Goal: Task Accomplishment & Management: Complete application form

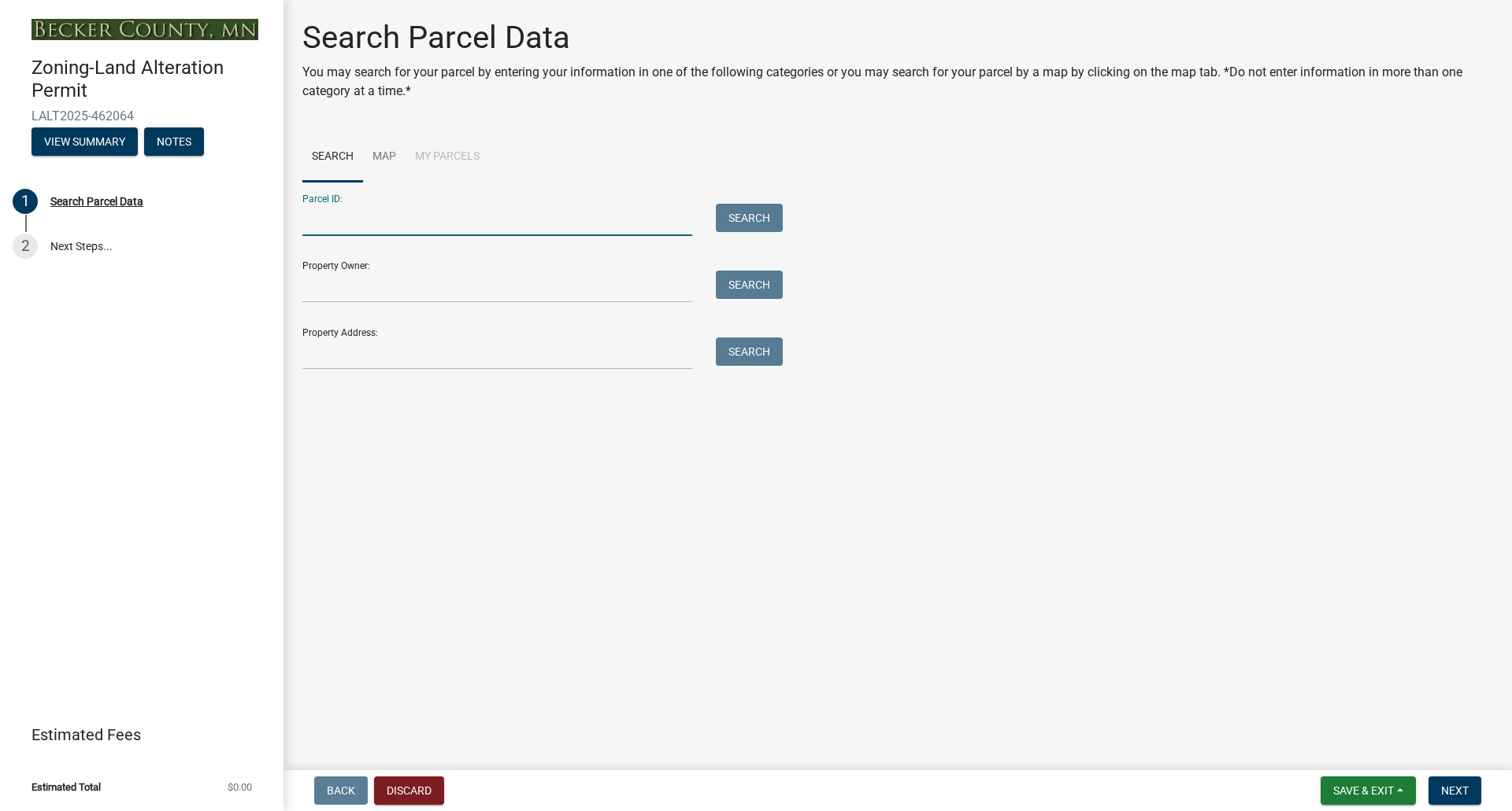
click at [440, 209] on input "Parcel ID:" at bounding box center [497, 220] width 390 height 32
type input "210413467"
click at [759, 220] on button "Search" at bounding box center [748, 218] width 67 height 28
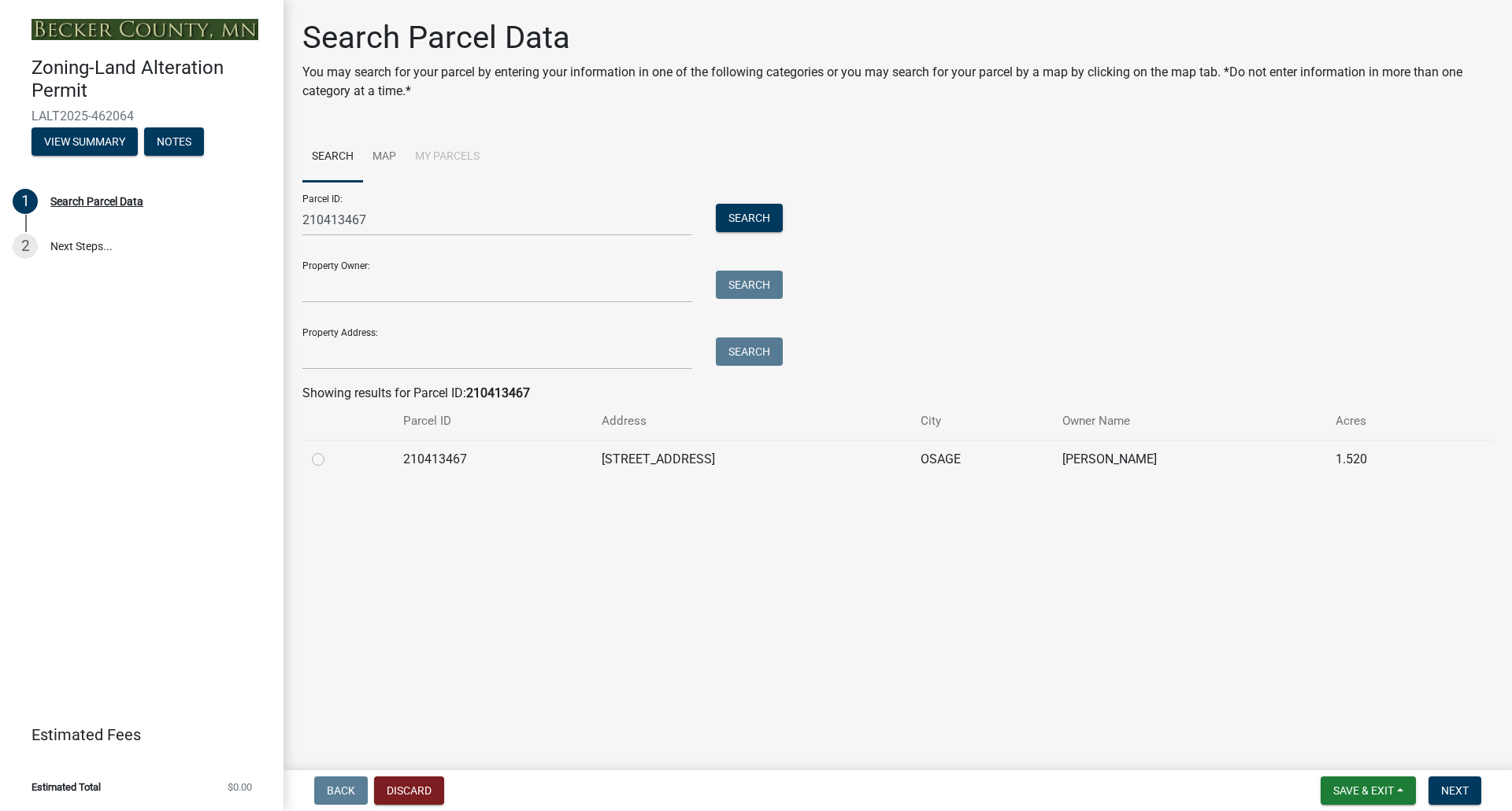
click at [331, 451] on label at bounding box center [331, 451] width 0 height 0
click at [331, 458] on input "radio" at bounding box center [335, 455] width 10 height 10
radio input "true"
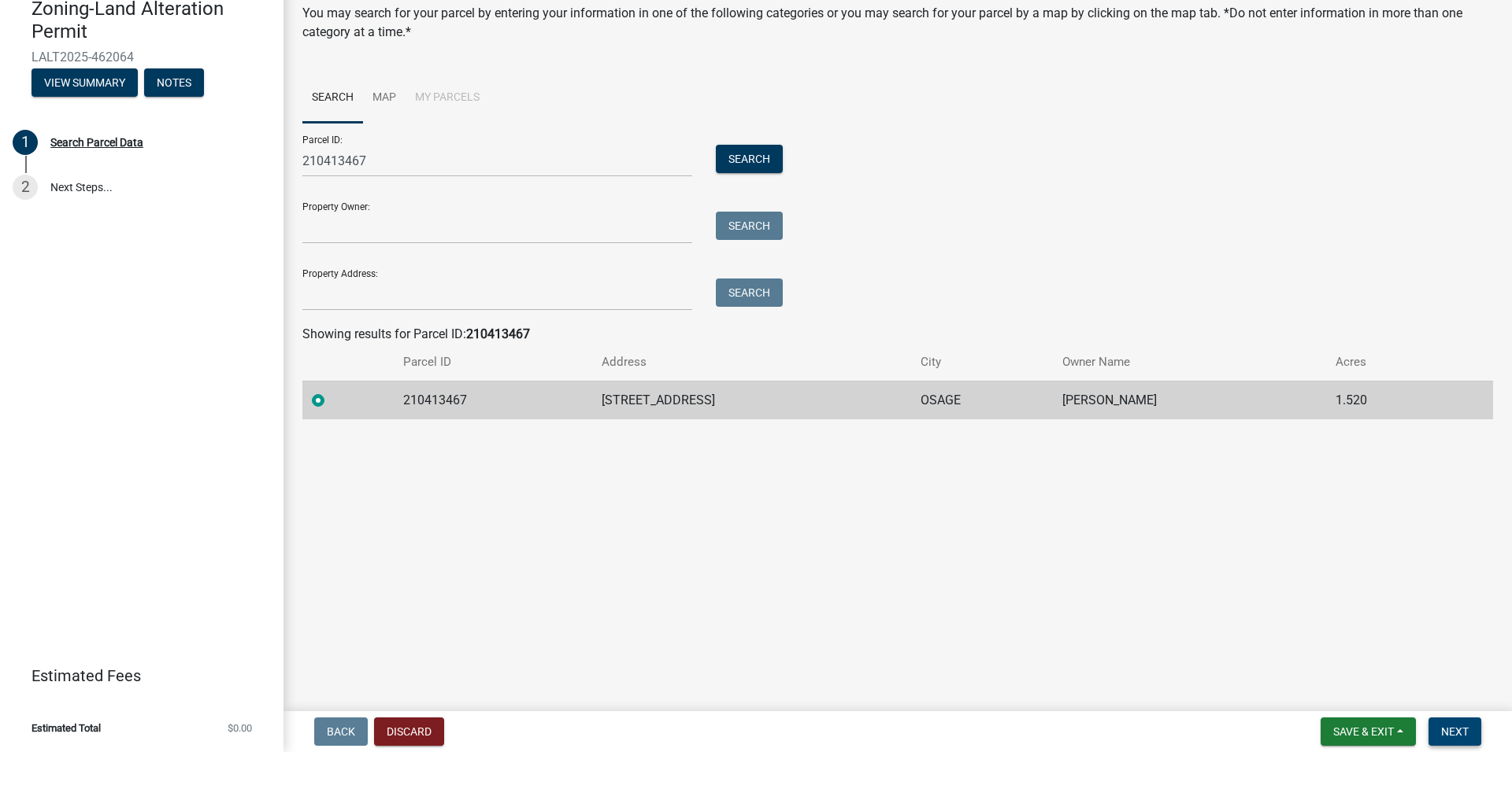
click at [1460, 785] on span "Next" at bounding box center [1454, 790] width 27 height 12
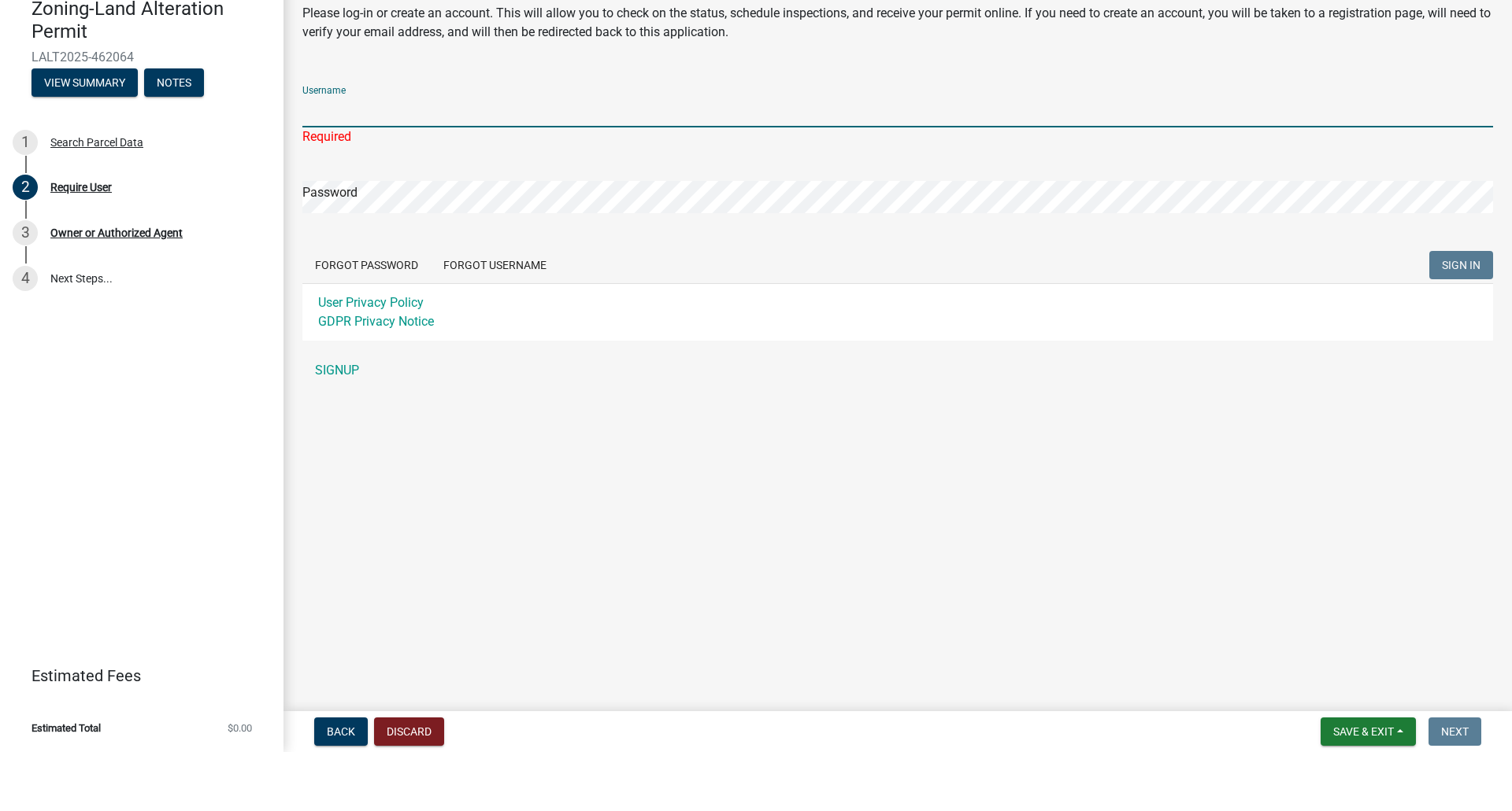
type input "Rapidrock"
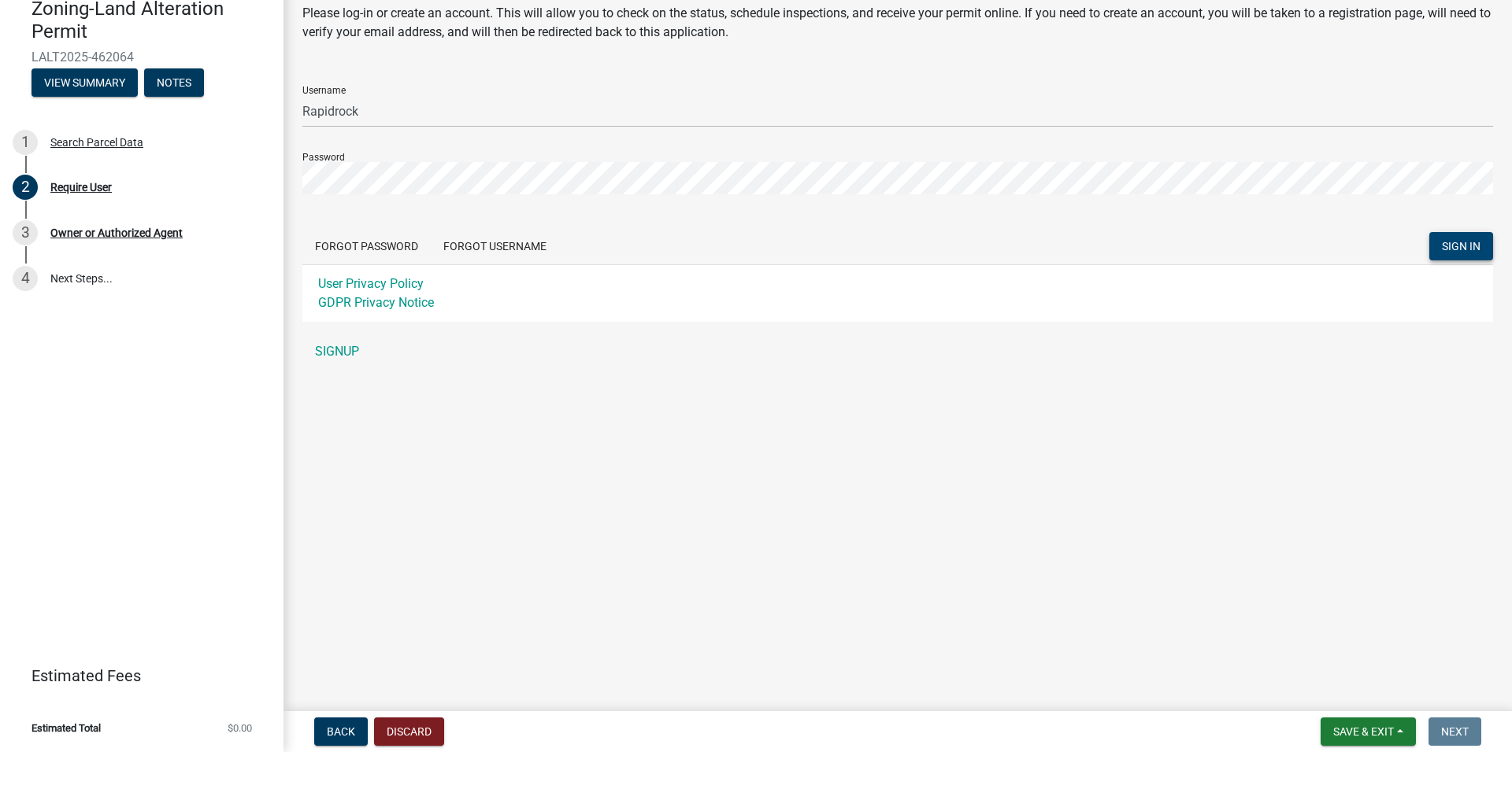
click at [1478, 299] on span "SIGN IN" at bounding box center [1460, 305] width 39 height 12
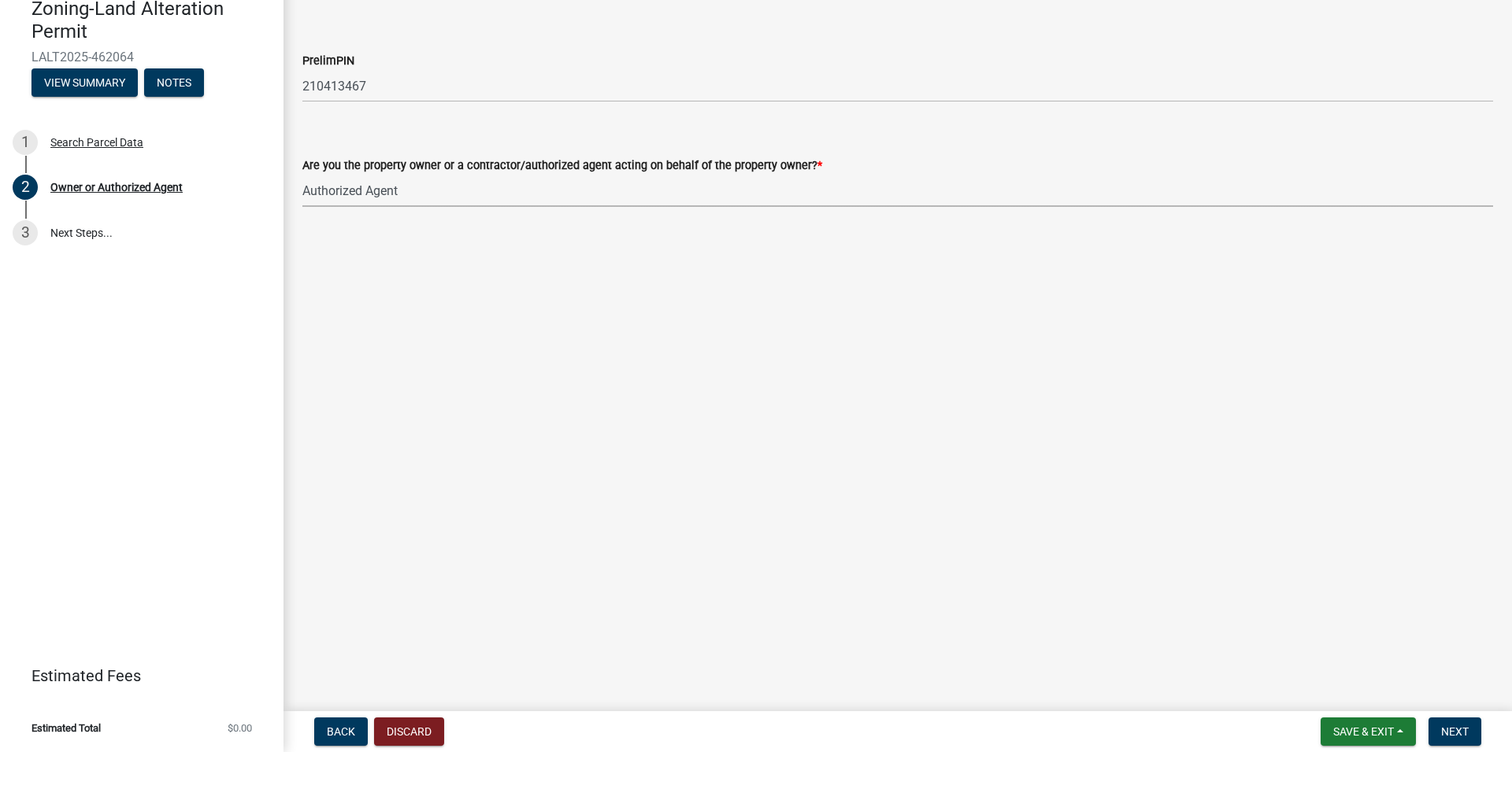
select select "4efd353e-d323-410a-8a7d-c8ce5c92be7a"
click at [1457, 785] on span "Next" at bounding box center [1454, 790] width 27 height 12
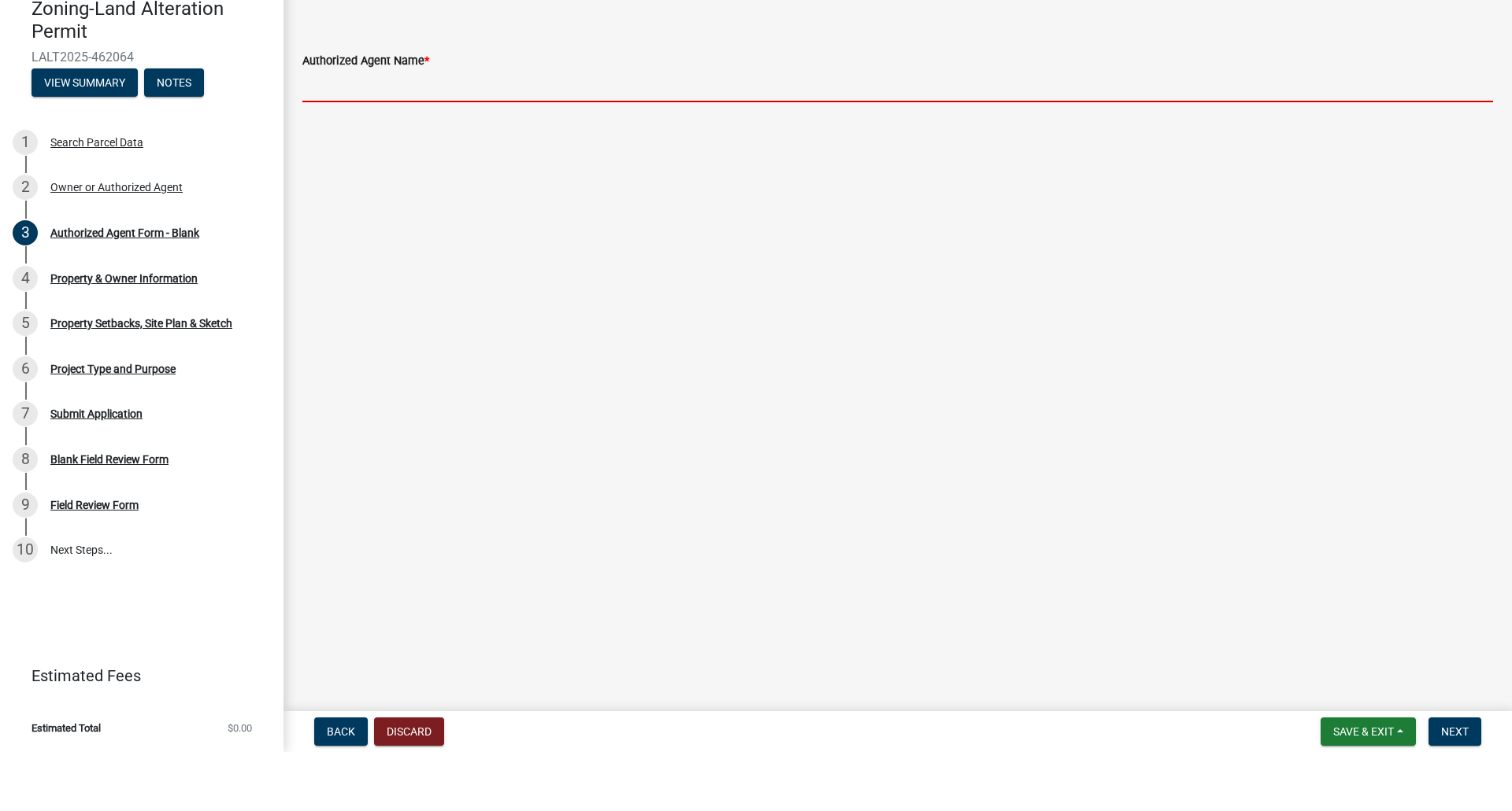
click at [443, 129] on input "Authorized Agent Name *" at bounding box center [898, 145] width 1191 height 32
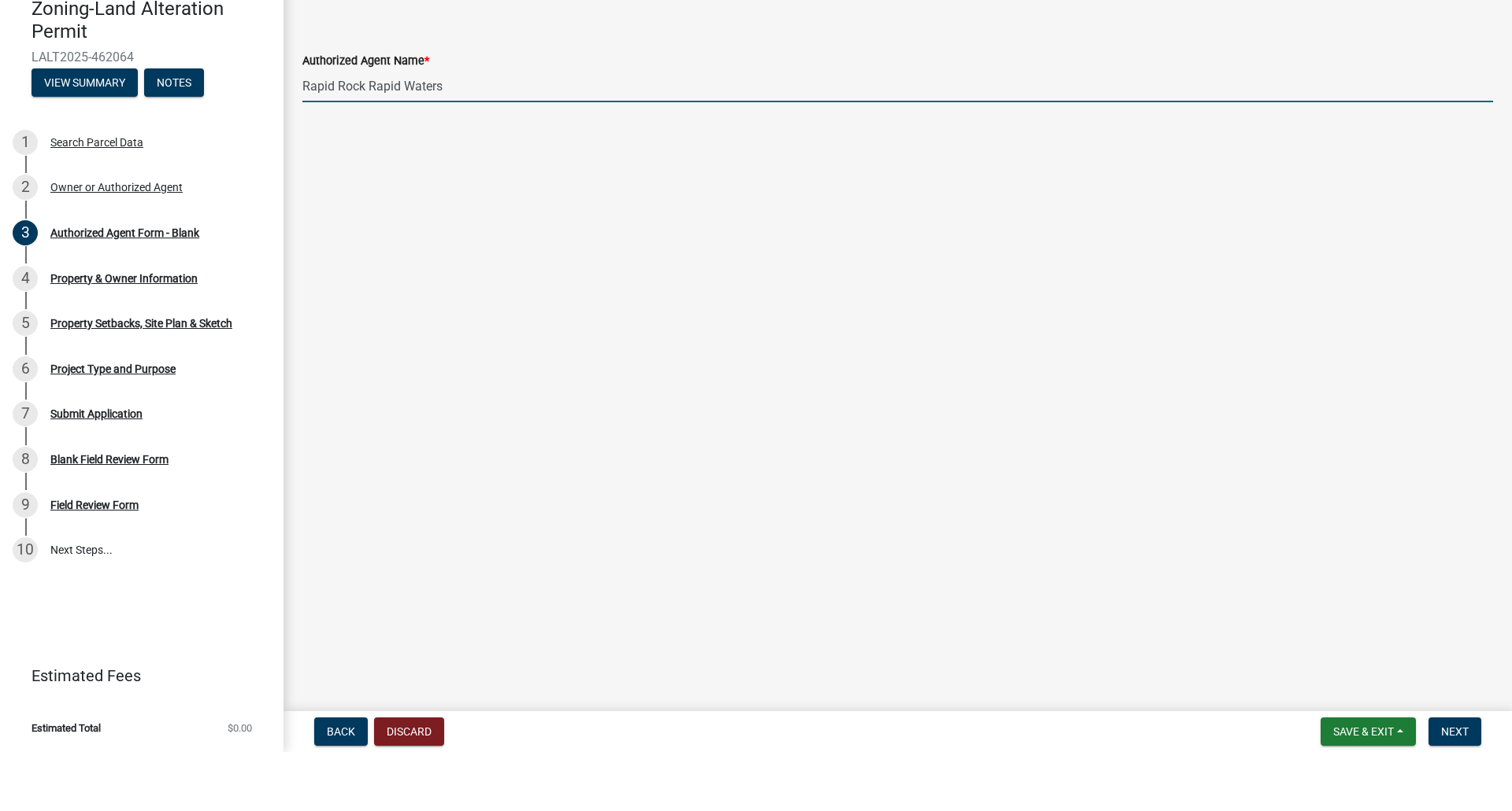
type input "Rapid Rock Rapid Waters"
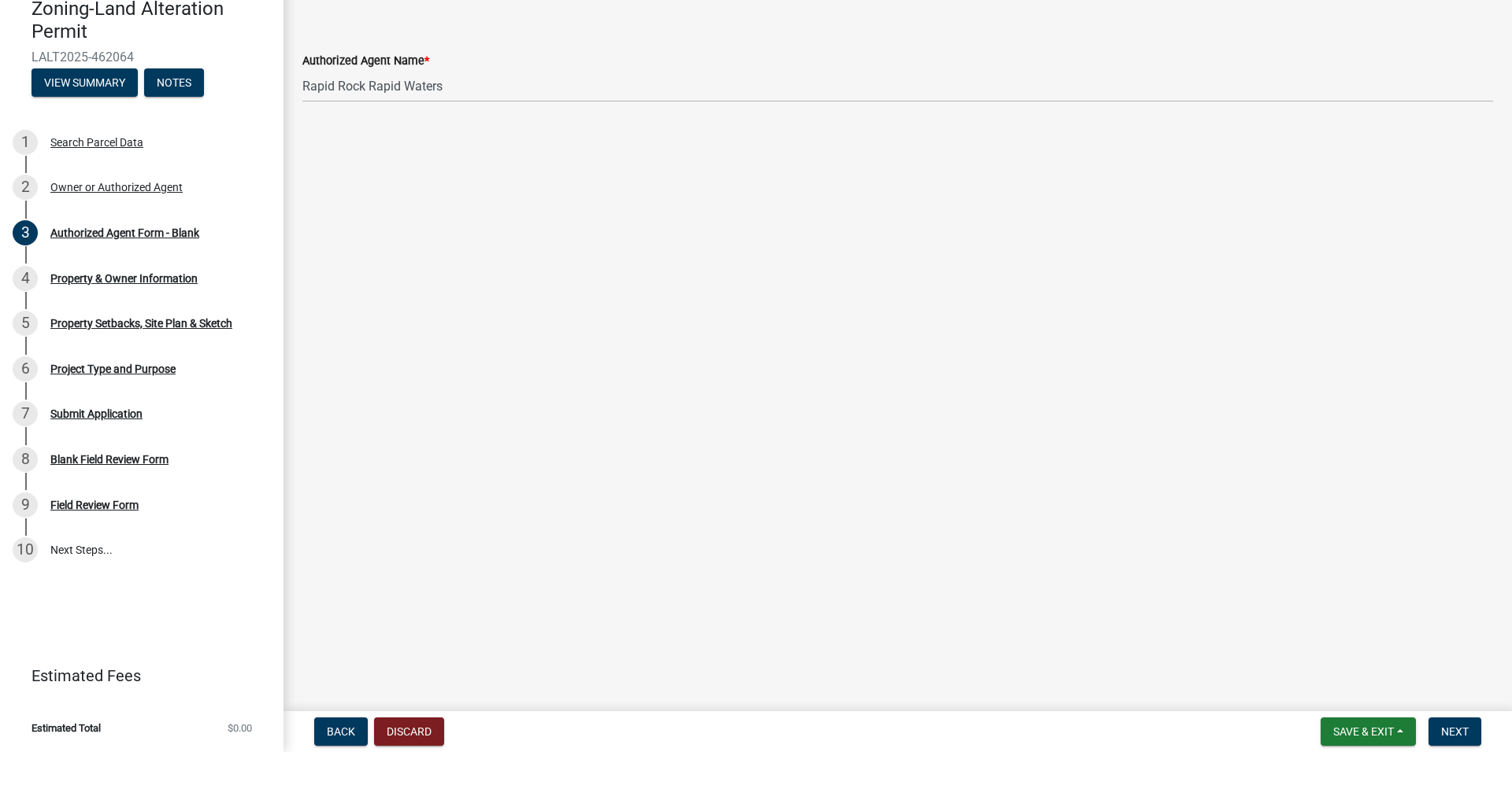
click at [1389, 173] on main "Authorized Agent Form - Blank share Share Authorized Agent Name * Rapid Rock Ra…" at bounding box center [898, 382] width 1228 height 764
click at [1468, 776] on button "Next" at bounding box center [1455, 790] width 53 height 28
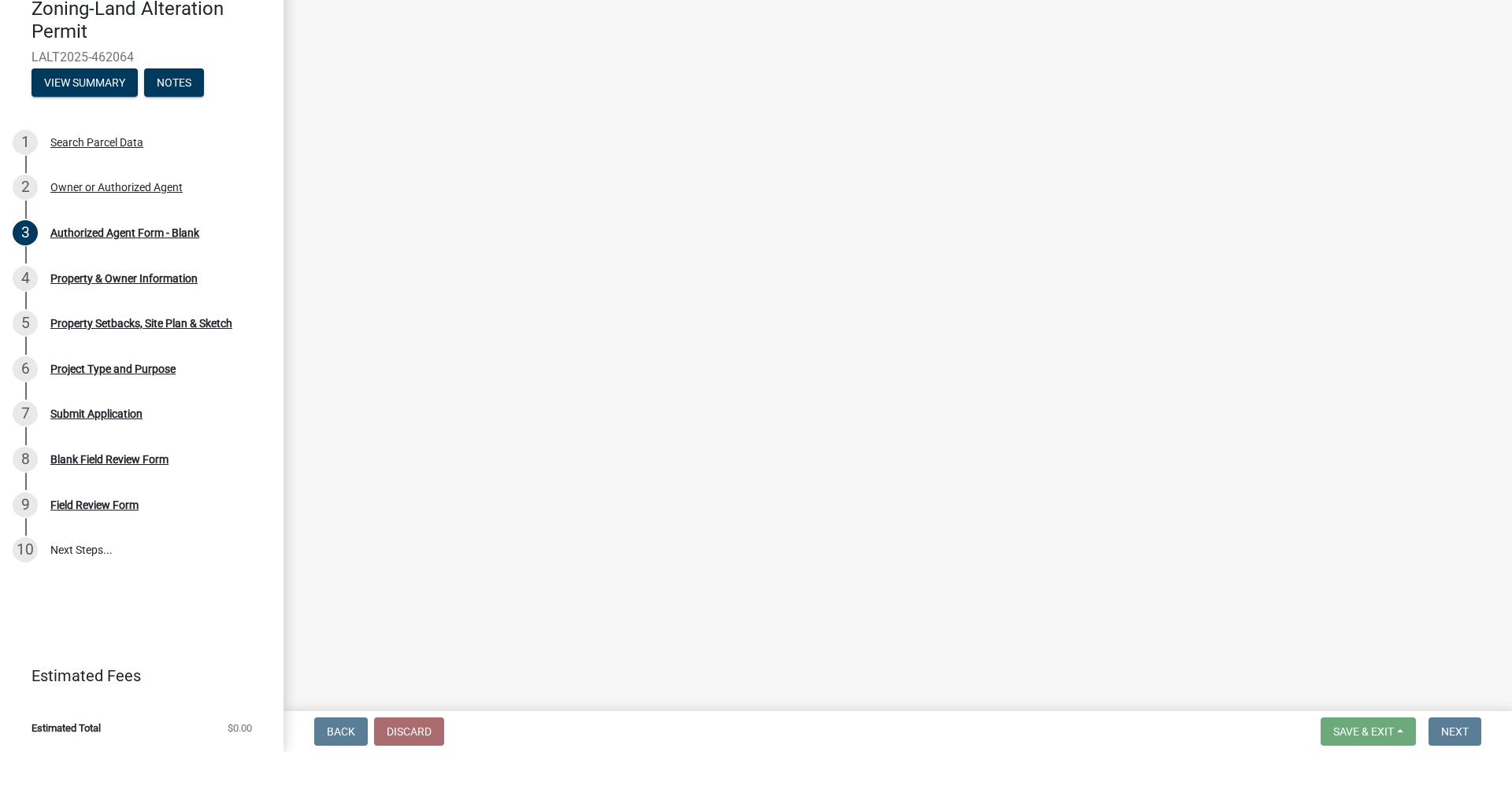
select select "e2f1cfd6-11b7-4963-a2c3-4c349a238692"
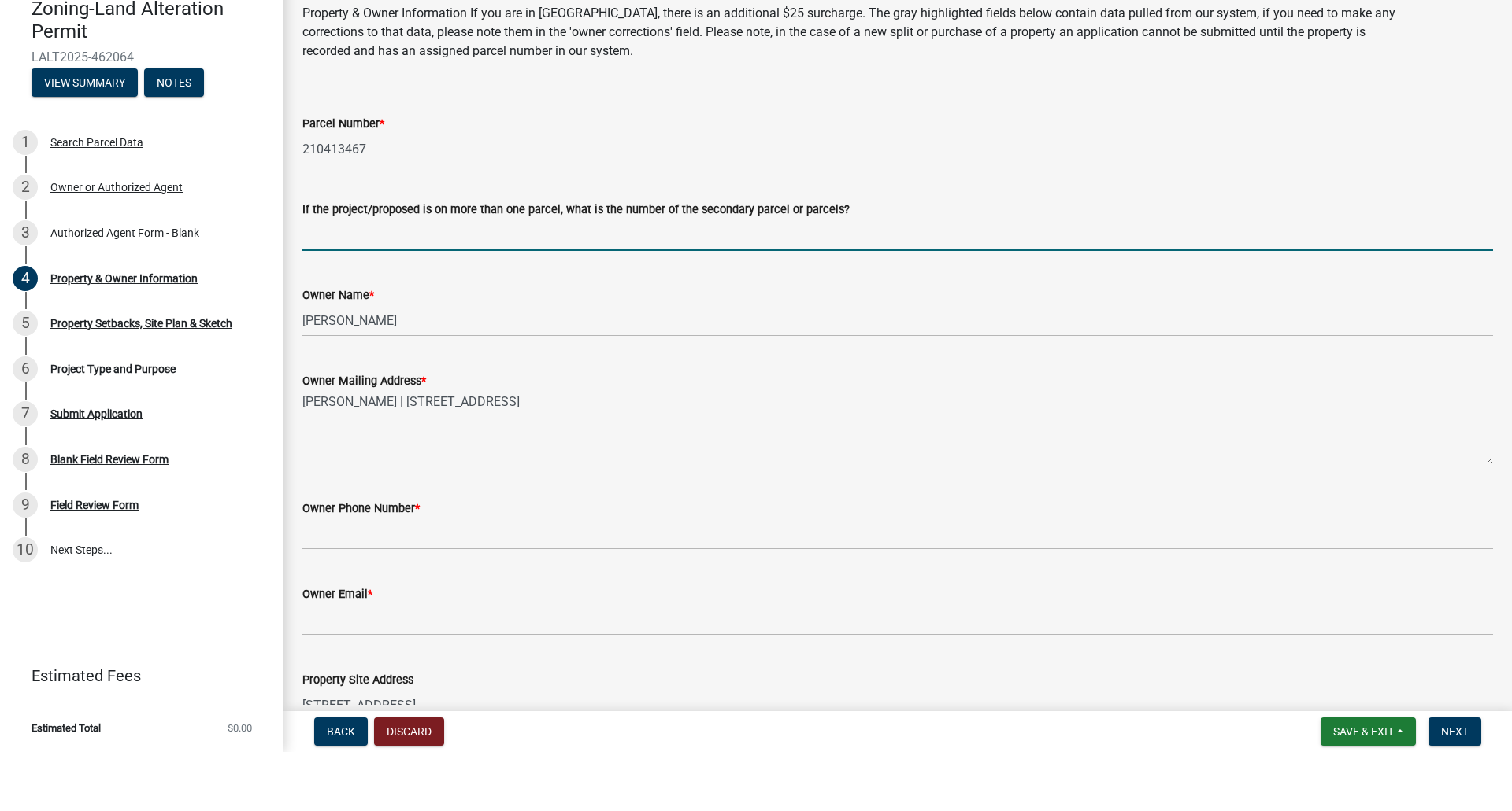
click at [528, 278] on input "If the project/proposed is on more than one parcel, what is the number of the s…" at bounding box center [898, 294] width 1191 height 32
type input "210413468"
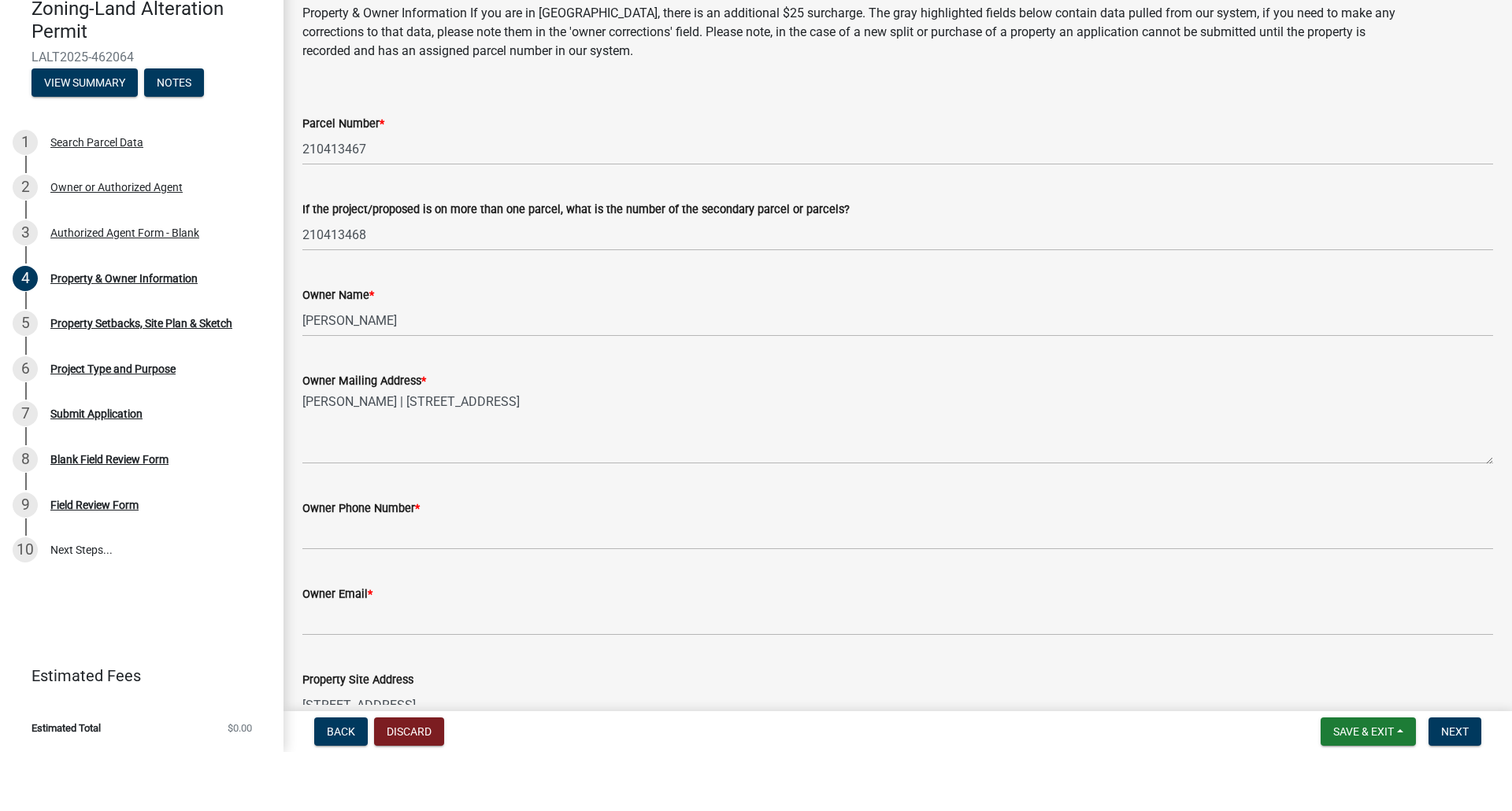
click at [969, 259] on div "If the project/proposed is on more than one parcel, what is the number of the s…" at bounding box center [898, 268] width 1191 height 19
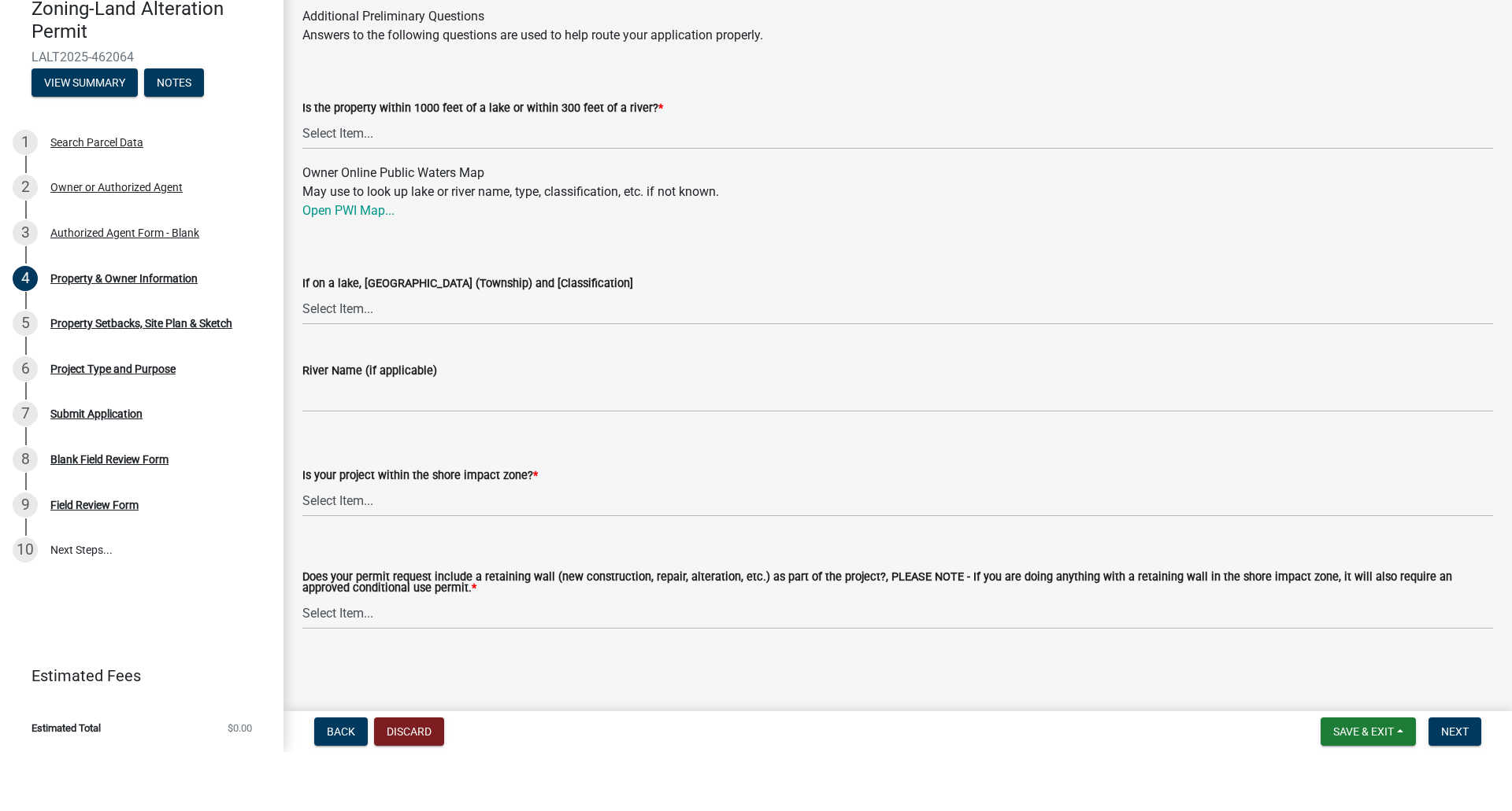
scroll to position [1636, 0]
